Goal: Task Accomplishment & Management: Use online tool/utility

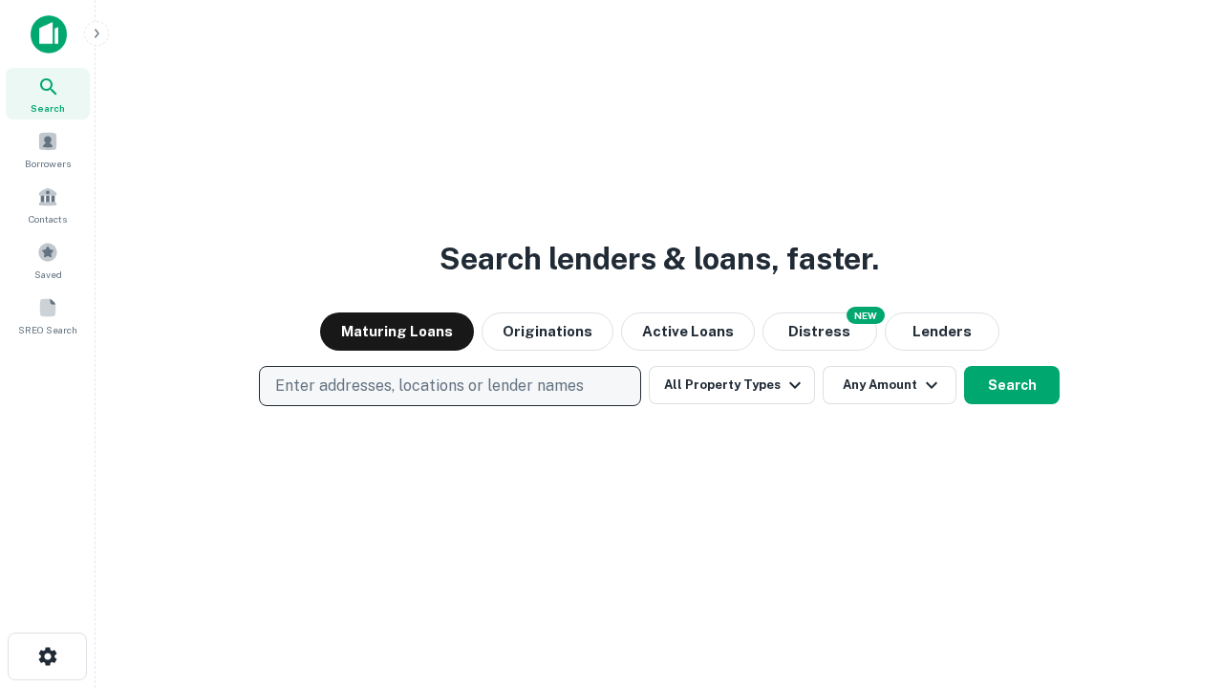
click at [449, 386] on p "Enter addresses, locations or lender names" at bounding box center [429, 386] width 309 height 23
type input "**********"
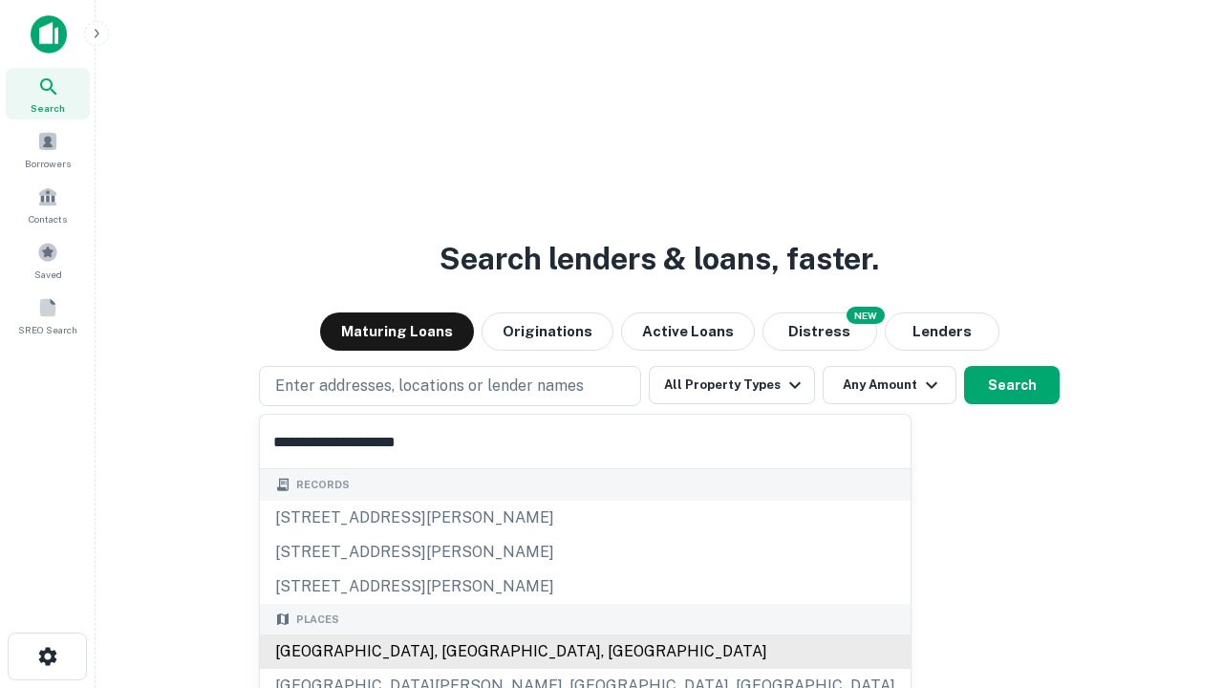
click at [457, 652] on div "[GEOGRAPHIC_DATA], [GEOGRAPHIC_DATA], [GEOGRAPHIC_DATA]" at bounding box center [585, 652] width 651 height 34
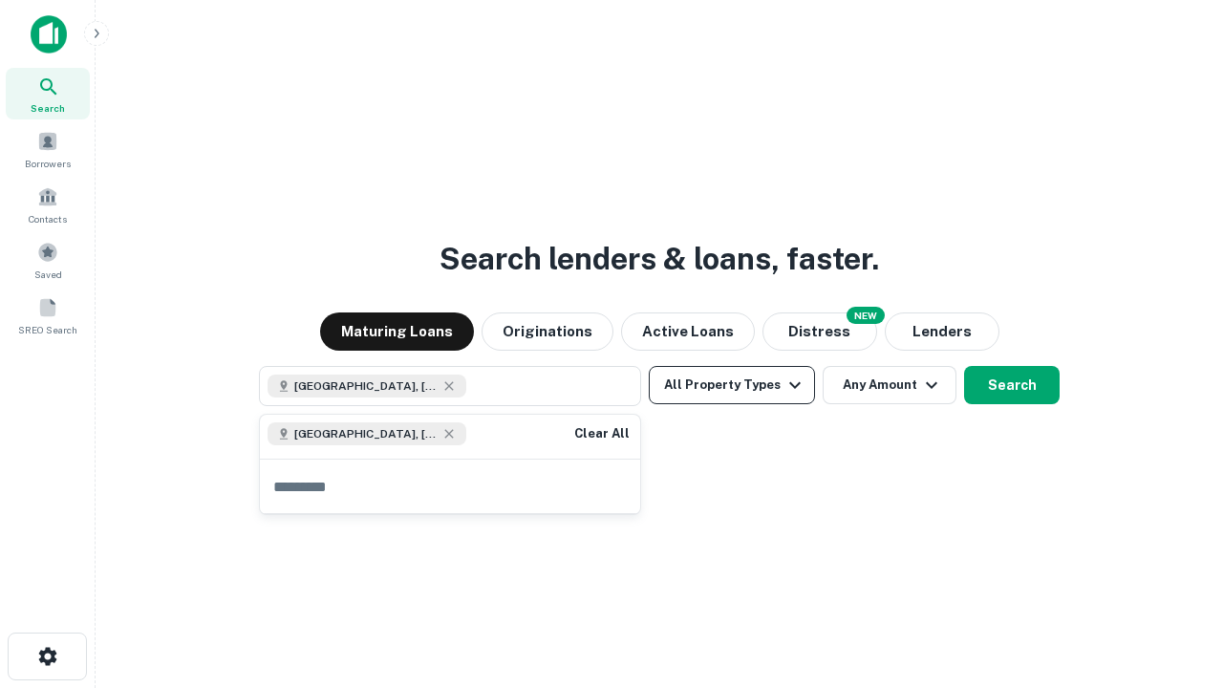
click at [732, 385] on button "All Property Types" at bounding box center [732, 385] width 166 height 38
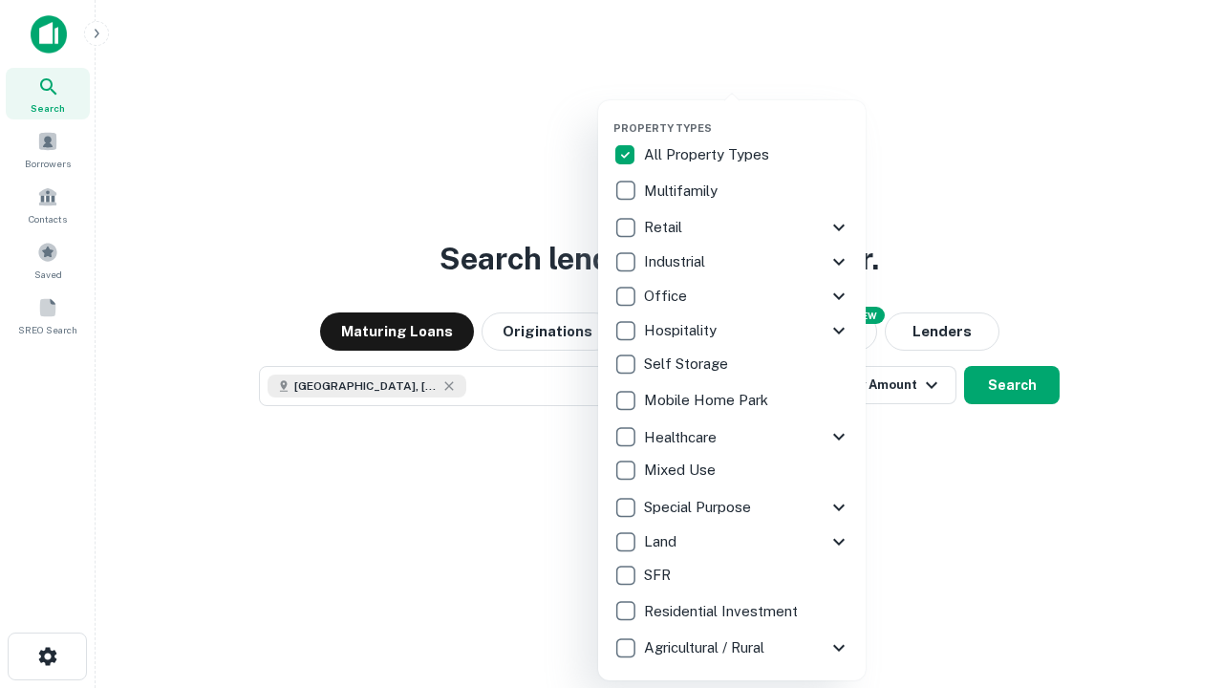
click at [747, 116] on button "button" at bounding box center [748, 116] width 268 height 1
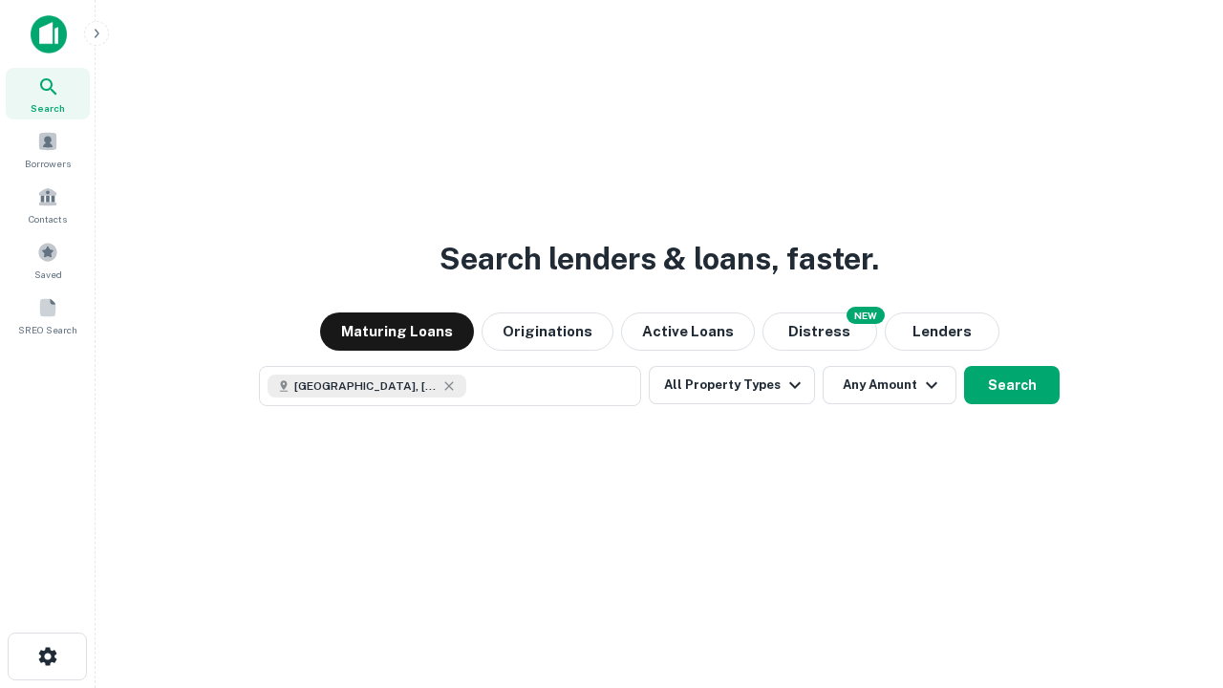
scroll to position [31, 0]
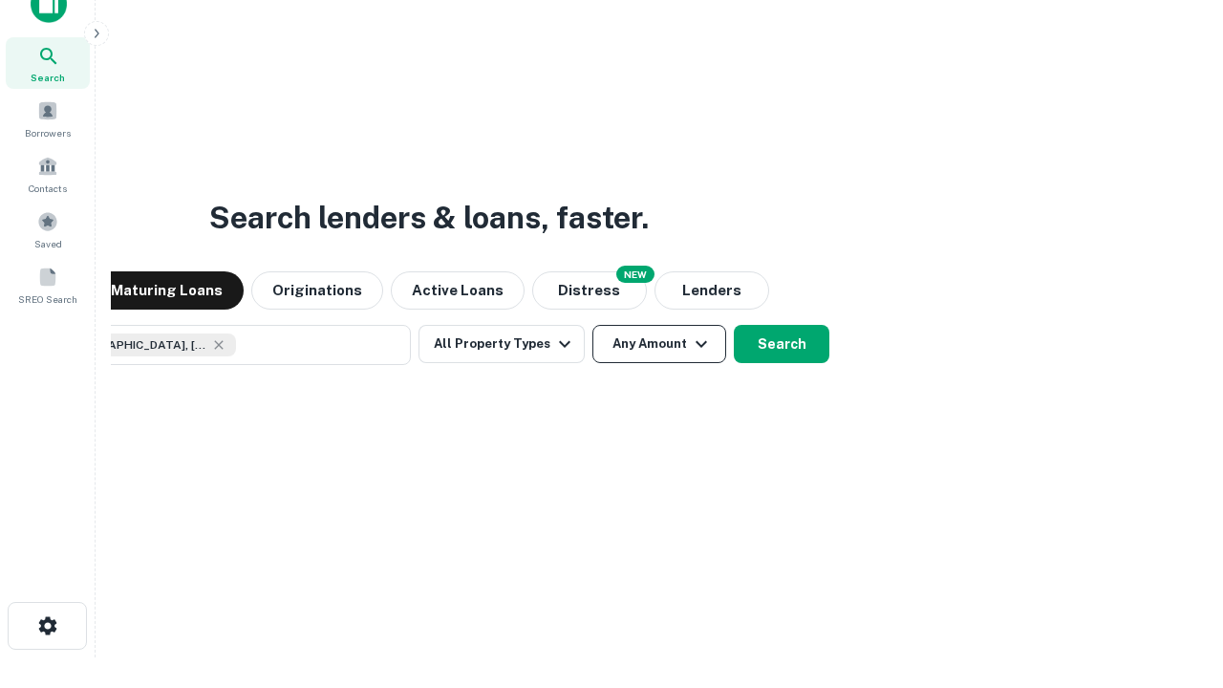
click at [593, 325] on button "Any Amount" at bounding box center [660, 344] width 134 height 38
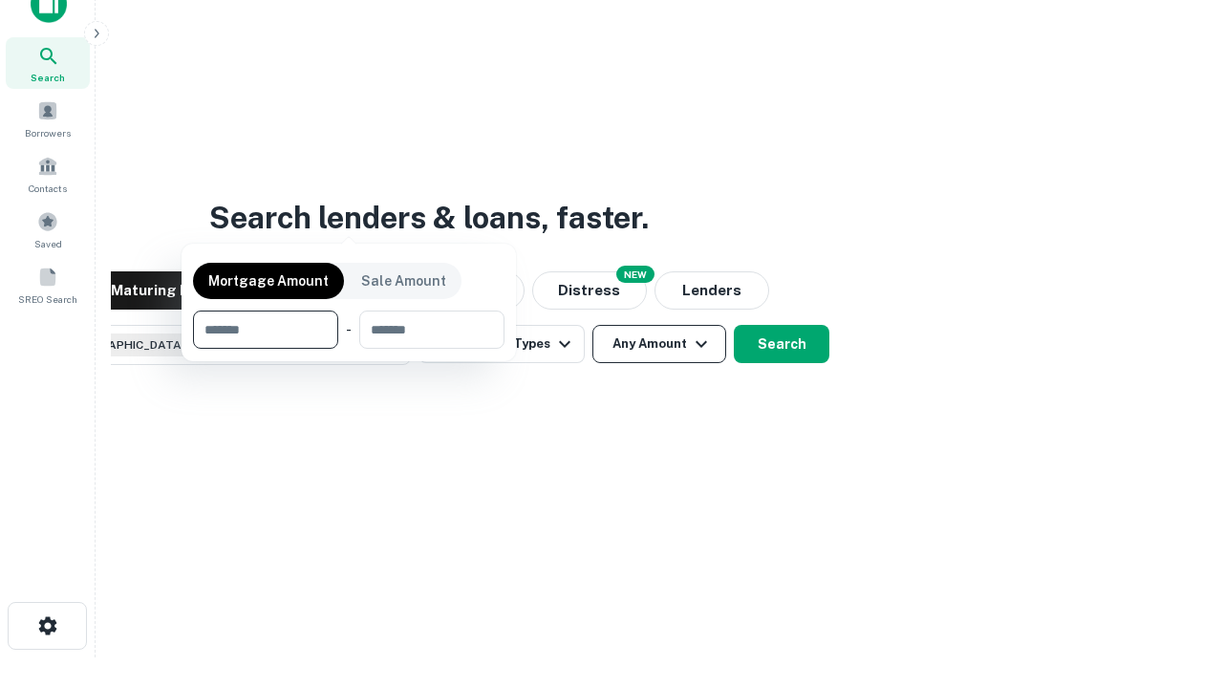
scroll to position [138, 541]
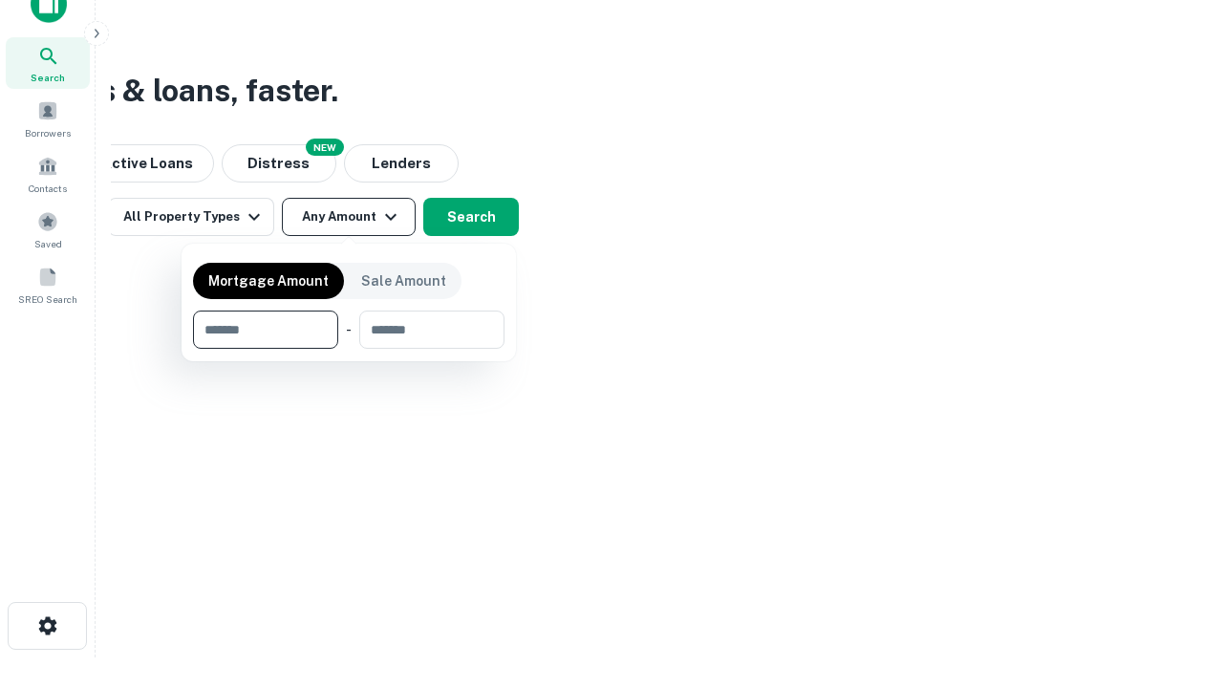
type input "*******"
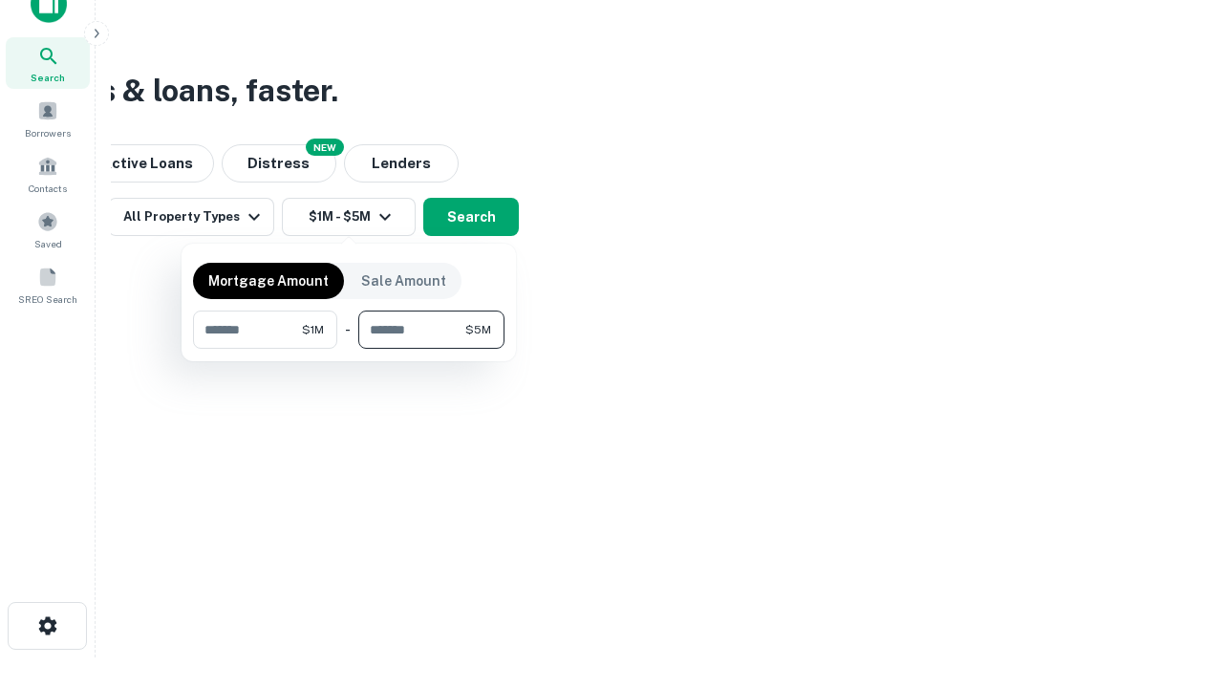
type input "*******"
click at [349, 349] on button "button" at bounding box center [349, 349] width 312 height 1
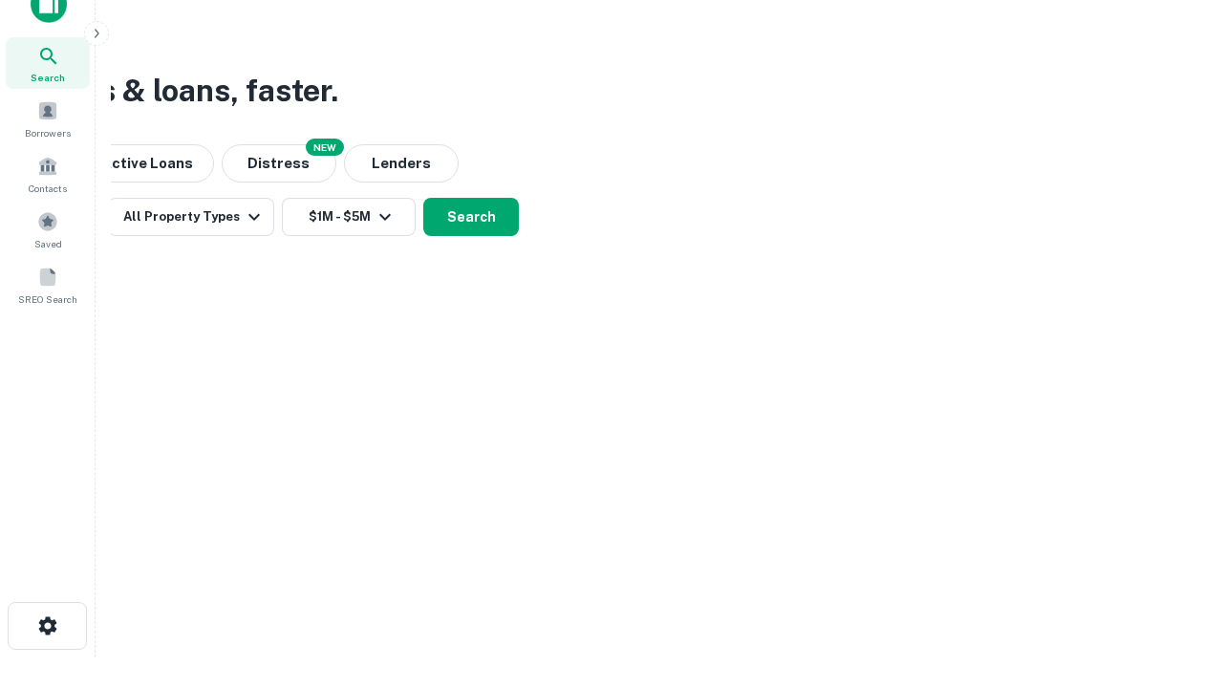
scroll to position [31, 0]
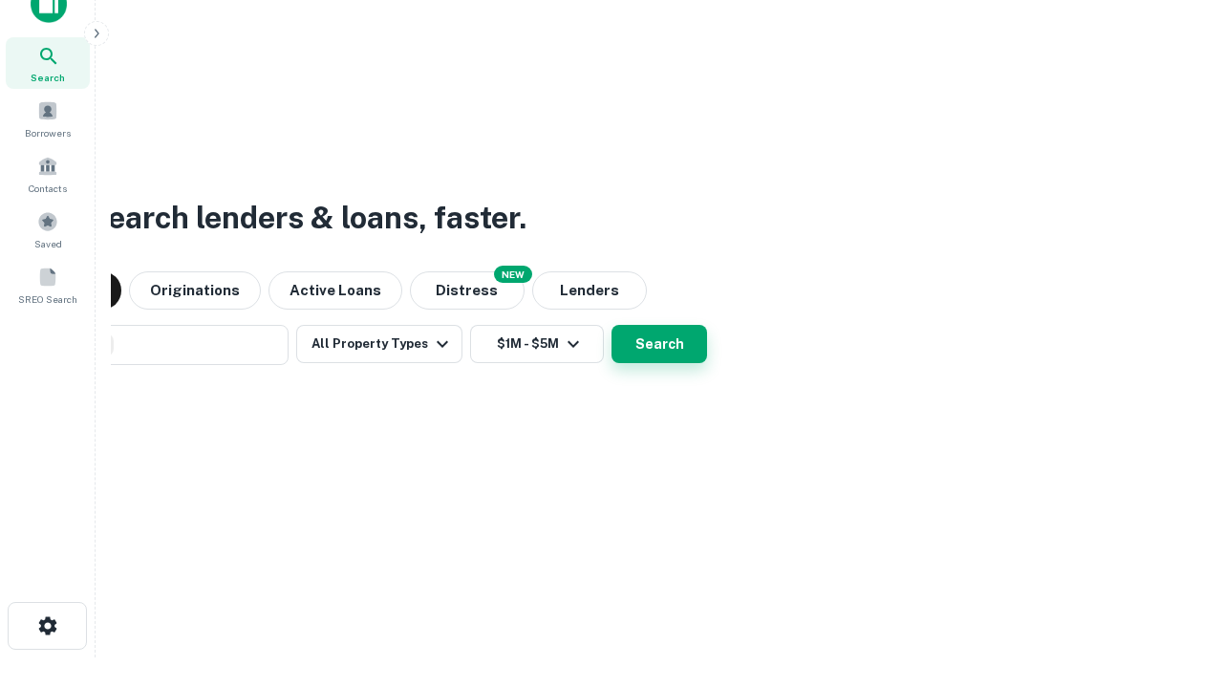
click at [612, 325] on button "Search" at bounding box center [660, 344] width 96 height 38
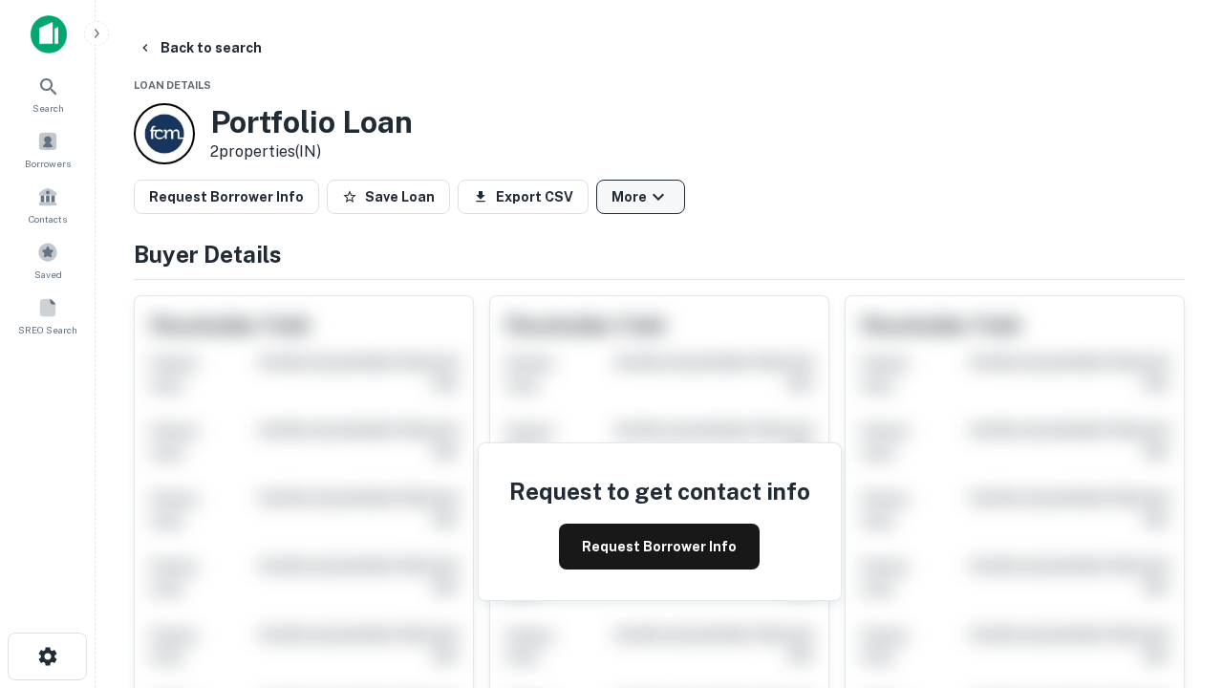
click at [640, 197] on button "More" at bounding box center [640, 197] width 89 height 34
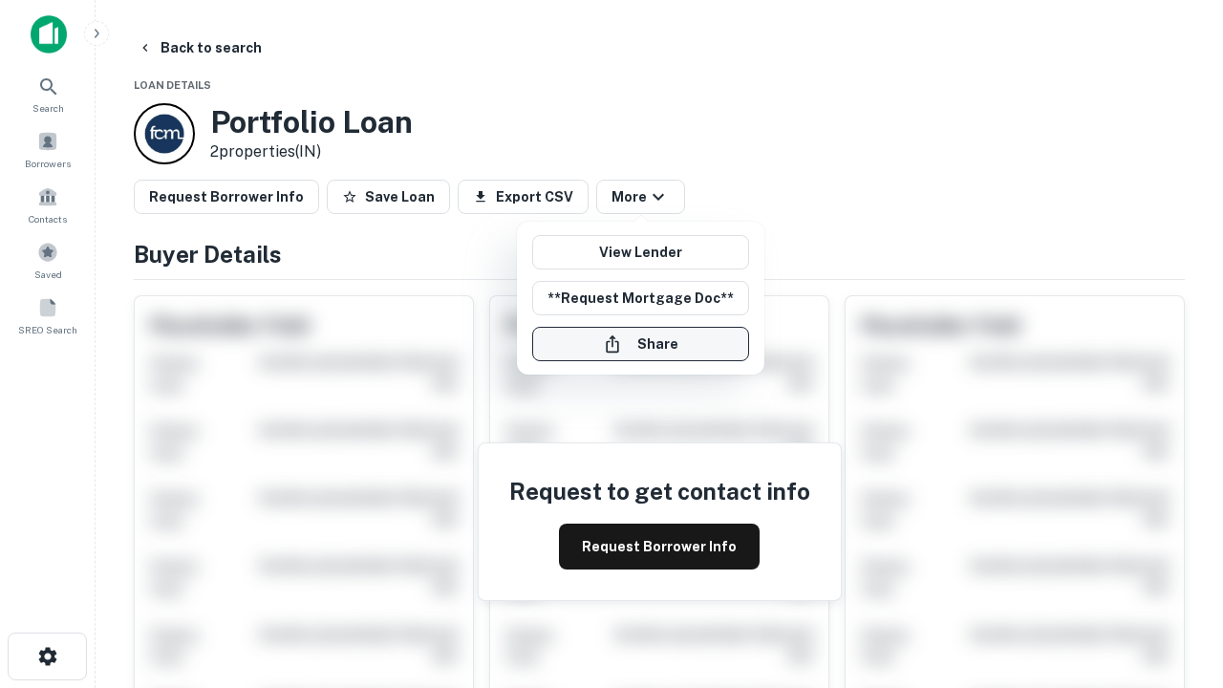
click at [640, 344] on button "Share" at bounding box center [640, 344] width 217 height 34
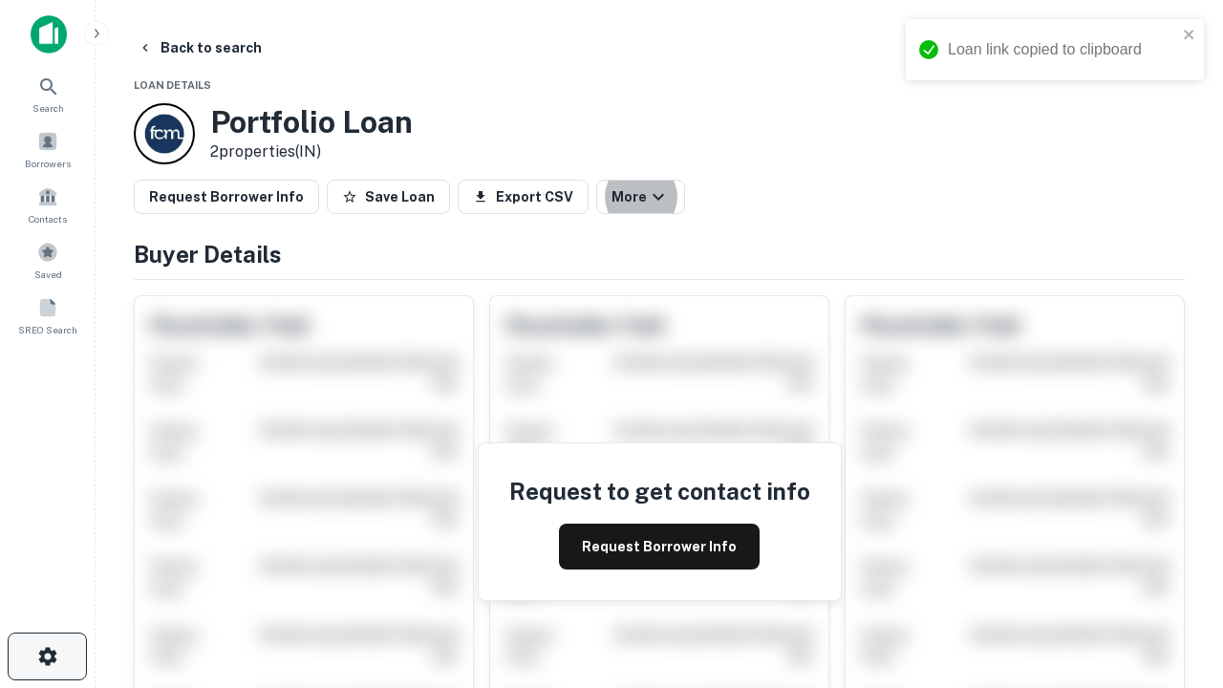
click at [47, 657] on icon "button" at bounding box center [47, 656] width 23 height 23
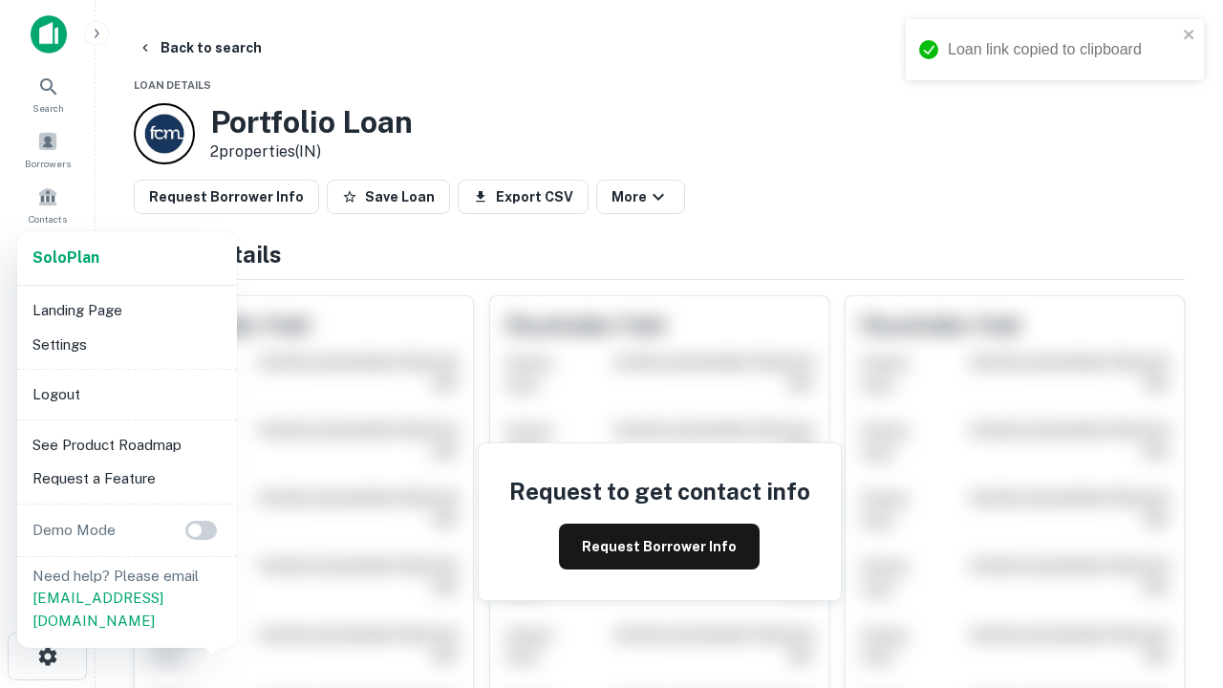
click at [126, 394] on li "Logout" at bounding box center [127, 395] width 205 height 34
